Goal: Answer question/provide support: Share knowledge or assist other users

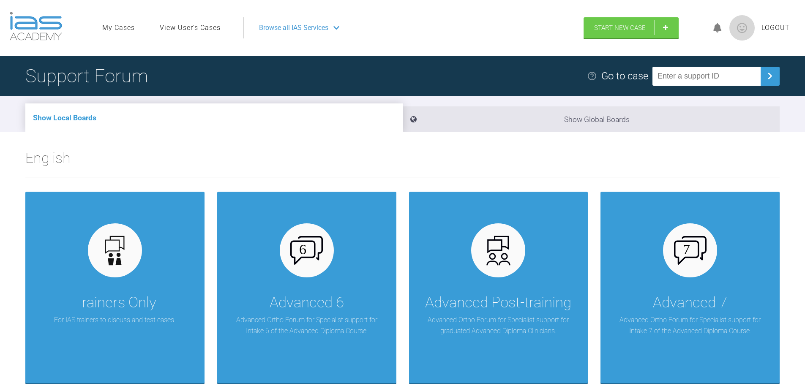
click at [198, 27] on link "View User's Cases" at bounding box center [190, 27] width 61 height 11
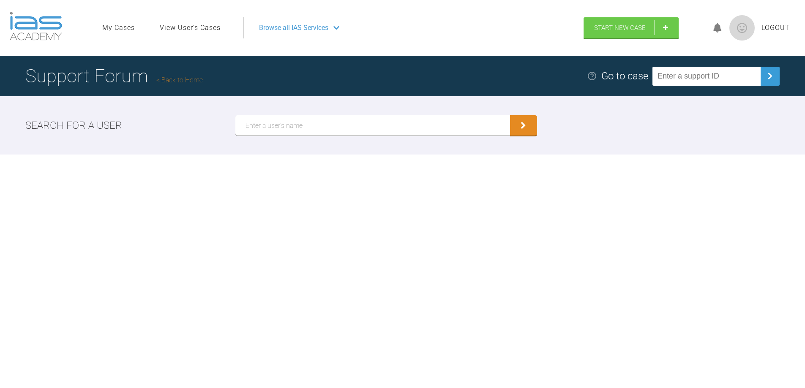
click at [293, 131] on input "text" at bounding box center [372, 125] width 275 height 20
type input "N"
type input "[PERSON_NAME]"
click at [530, 129] on button "submit" at bounding box center [523, 126] width 27 height 20
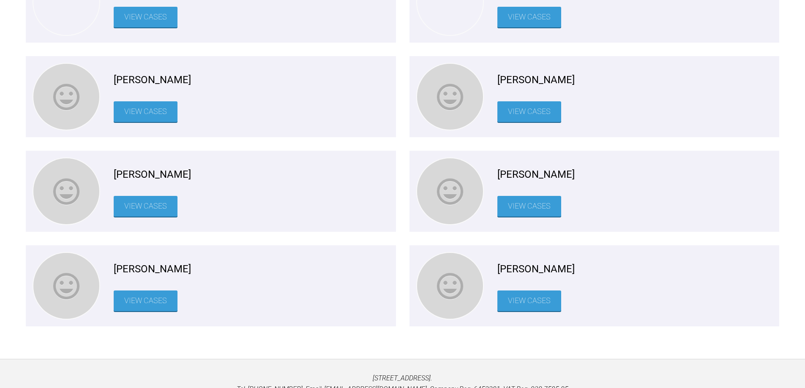
scroll to position [592, 0]
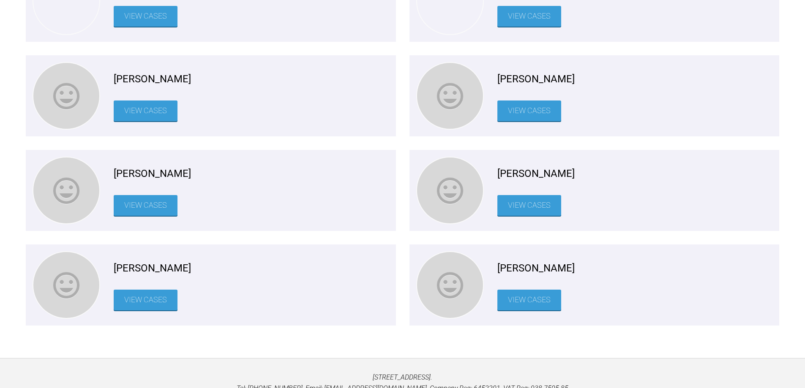
click at [137, 308] on link "View Cases" at bounding box center [146, 300] width 64 height 21
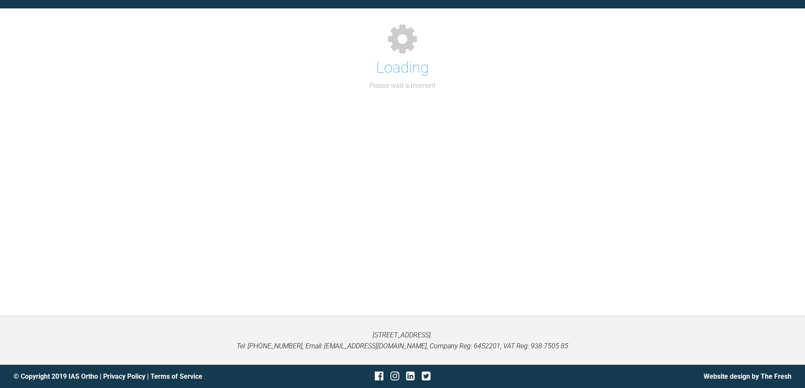
scroll to position [145, 0]
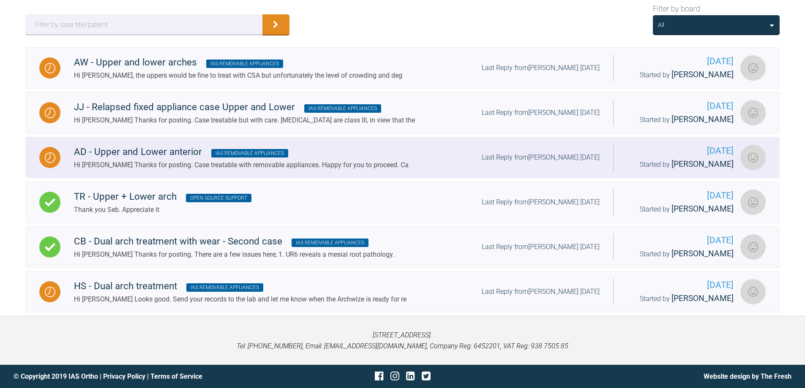
click at [196, 166] on div "Hi [PERSON_NAME] Thanks for posting. Case treatable with removable appliances. …" at bounding box center [241, 165] width 335 height 11
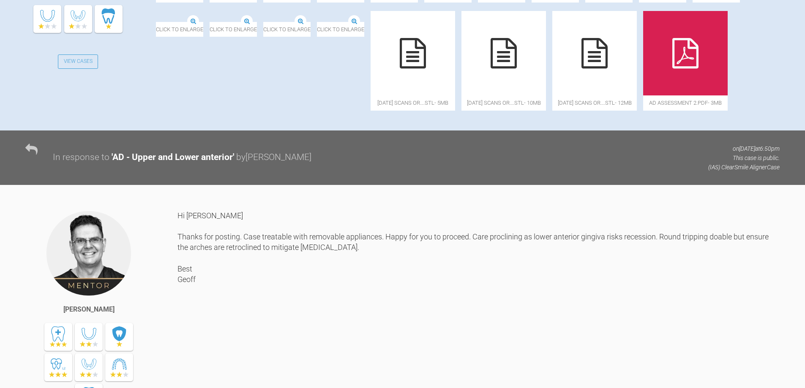
scroll to position [320, 0]
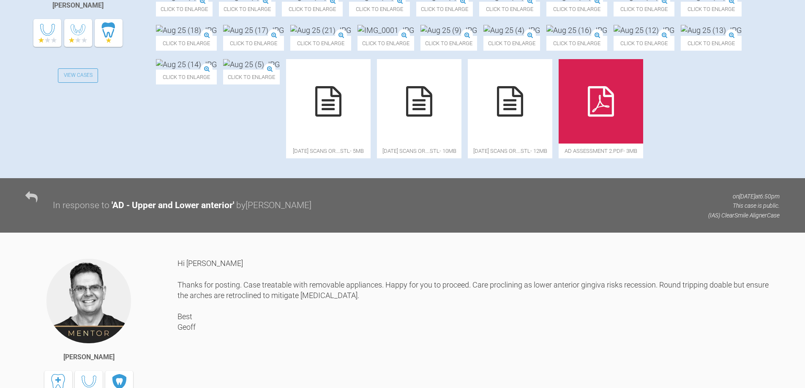
click at [483, 35] on img at bounding box center [511, 30] width 57 height 11
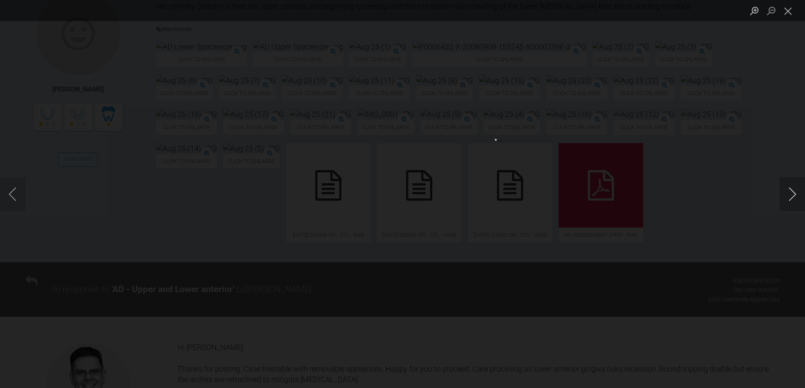
scroll to position [236, 0]
click at [792, 198] on button "Next image" at bounding box center [792, 194] width 25 height 34
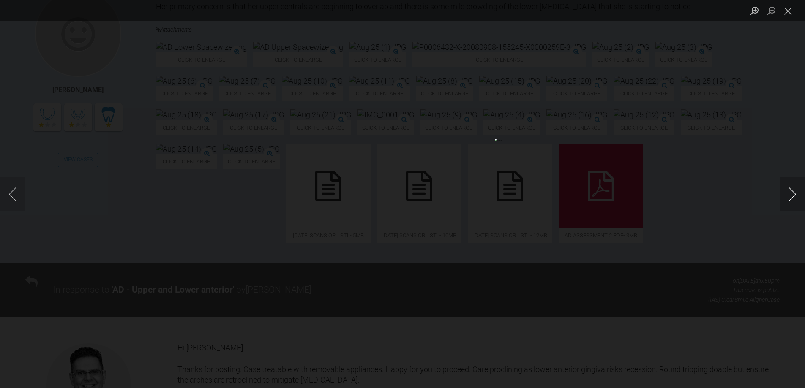
click at [792, 198] on button "Next image" at bounding box center [792, 194] width 25 height 34
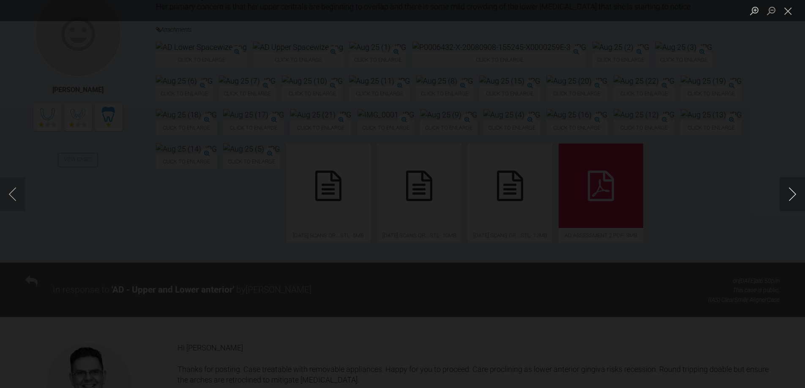
click at [792, 198] on button "Next image" at bounding box center [792, 194] width 25 height 34
click at [793, 199] on button "Next image" at bounding box center [792, 194] width 25 height 34
